Goal: Find specific page/section

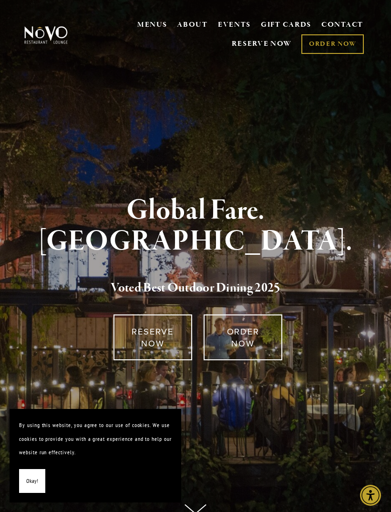
click at [153, 30] on link "MENUS" at bounding box center [152, 25] width 30 height 10
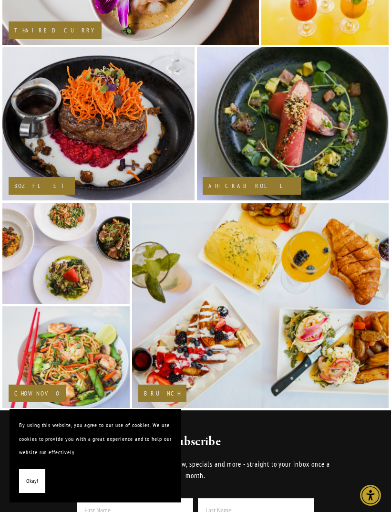
scroll to position [995, 0]
click at [231, 340] on img at bounding box center [260, 306] width 292 height 206
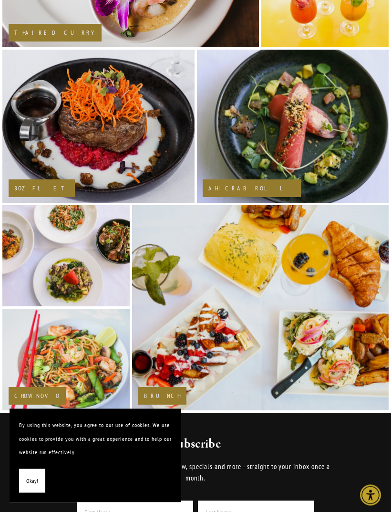
scroll to position [997, 0]
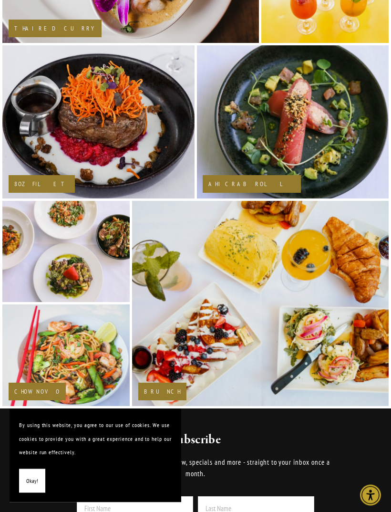
click at [163, 395] on h2 "Brunch" at bounding box center [162, 392] width 37 height 6
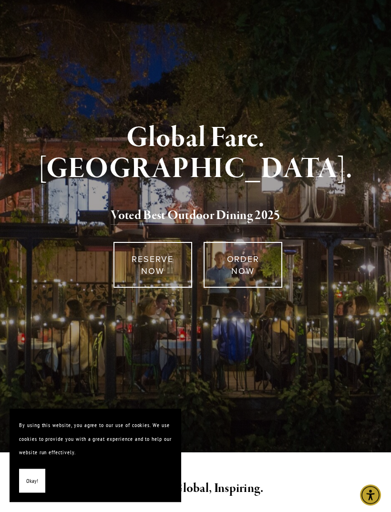
scroll to position [0, 0]
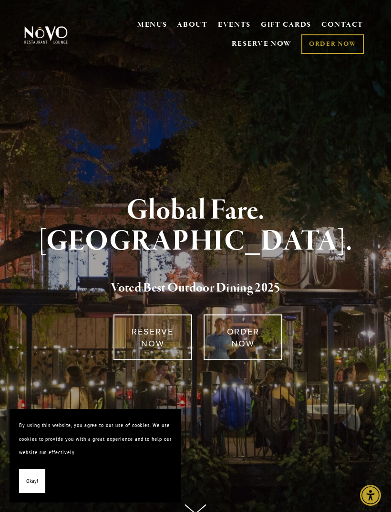
click at [157, 28] on link "MENUS" at bounding box center [152, 25] width 30 height 10
